Goal: Task Accomplishment & Management: Use online tool/utility

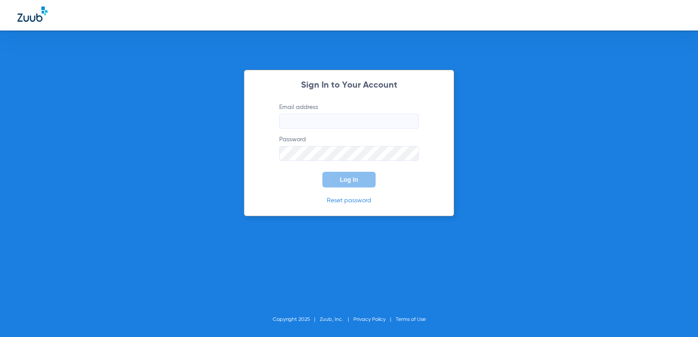
type input "[EMAIL_ADDRESS][DOMAIN_NAME]"
click at [361, 178] on button "Log In" at bounding box center [348, 180] width 53 height 16
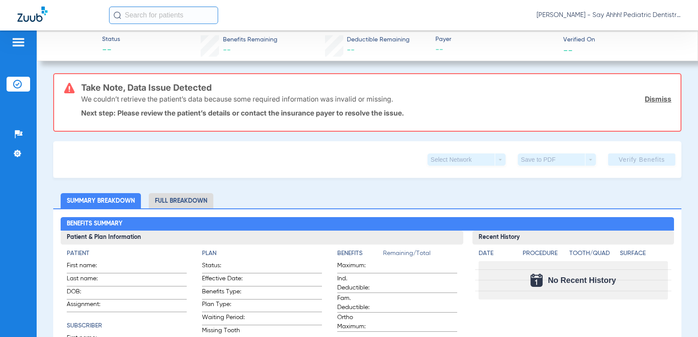
click at [660, 99] on link "Dismiss" at bounding box center [658, 99] width 27 height 9
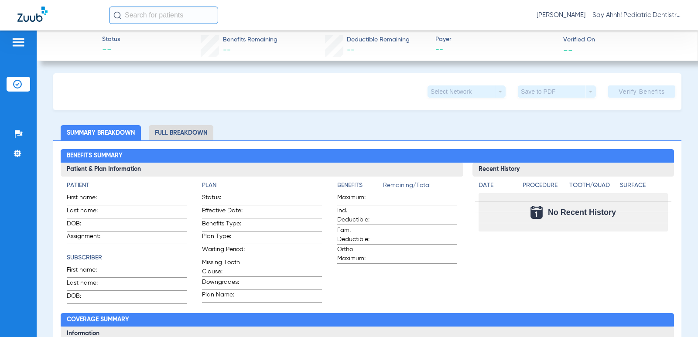
click at [19, 87] on img at bounding box center [17, 84] width 9 height 9
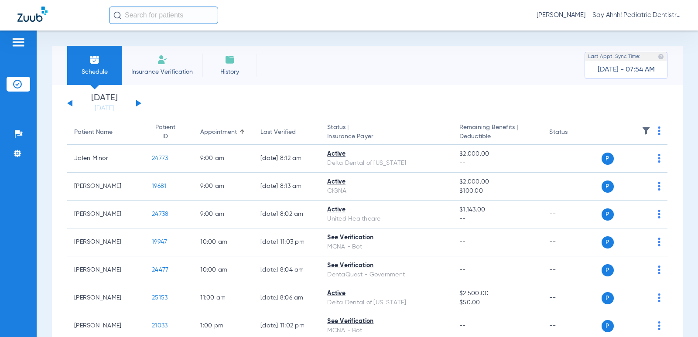
click at [658, 128] on img at bounding box center [659, 130] width 3 height 9
click at [614, 163] on span "Verify All" at bounding box center [620, 165] width 52 height 6
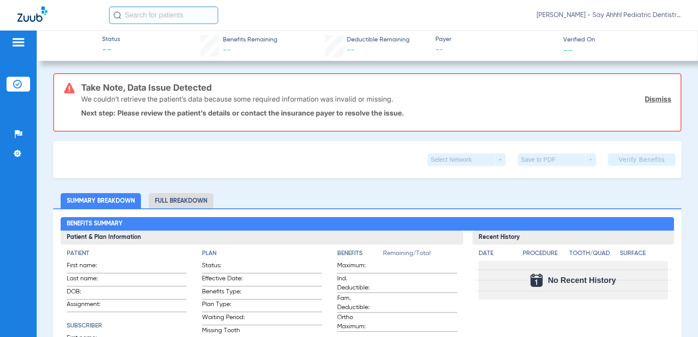
click at [19, 84] on img at bounding box center [17, 84] width 9 height 9
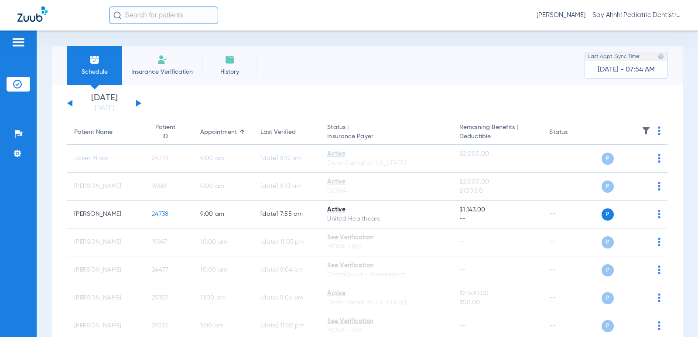
click at [137, 103] on button at bounding box center [138, 103] width 5 height 7
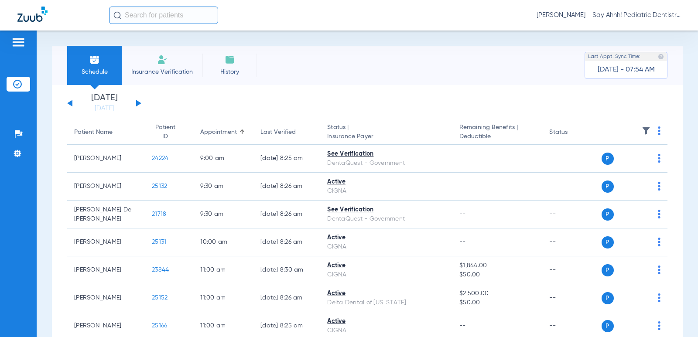
click at [137, 103] on button at bounding box center [138, 103] width 5 height 7
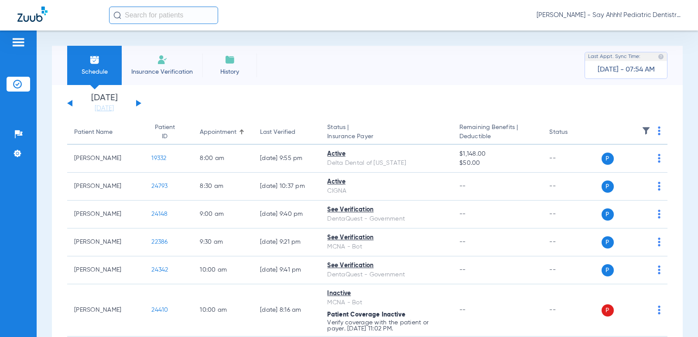
click at [658, 130] on img at bounding box center [659, 130] width 3 height 9
click at [615, 161] on button "Verify All" at bounding box center [620, 165] width 66 height 17
